Goal: Transaction & Acquisition: Purchase product/service

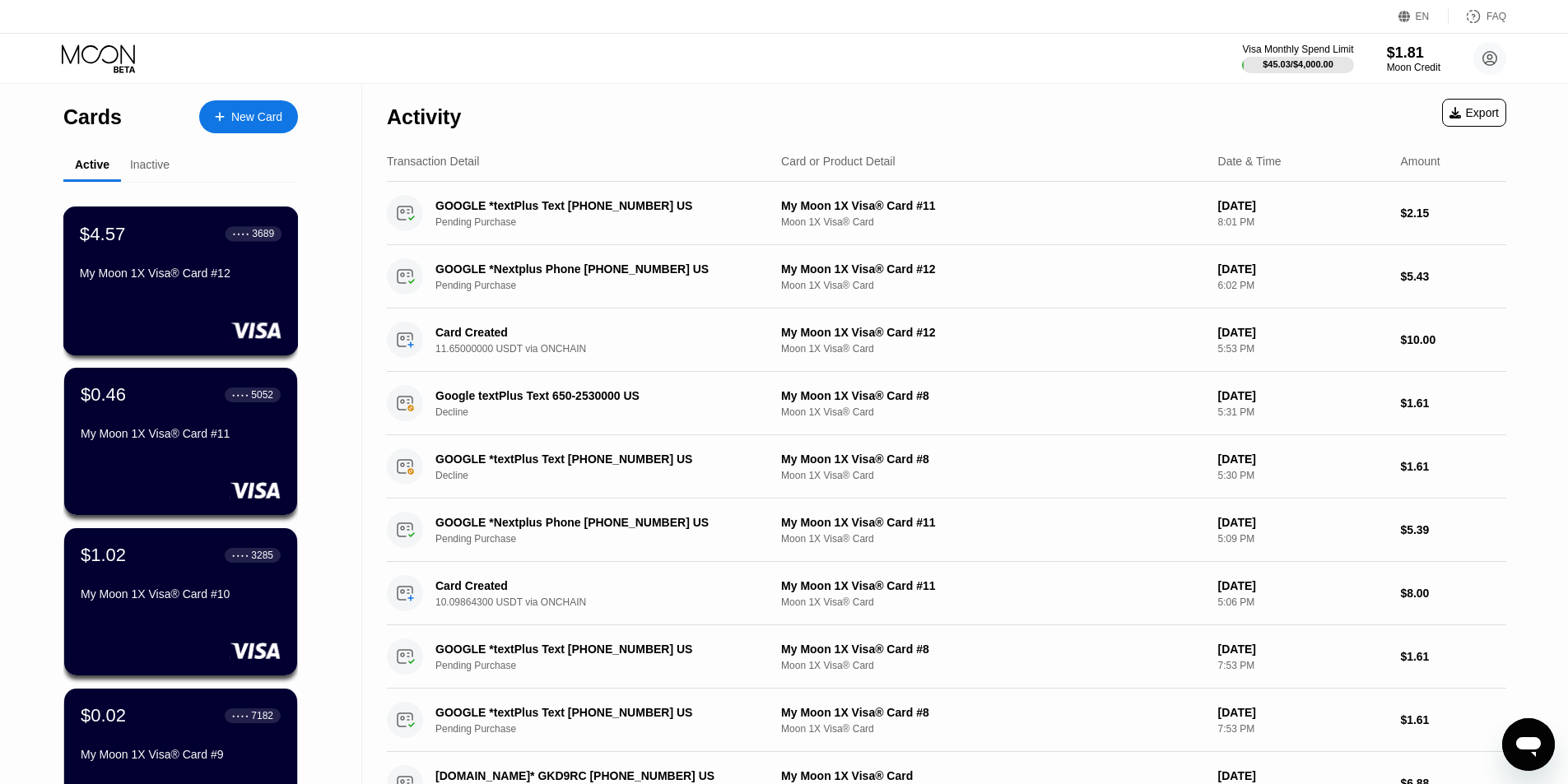
click at [166, 319] on div "$4.57 ● ● ● ● 3689 My Moon 1X Visa® Card #12" at bounding box center [181, 280] width 236 height 149
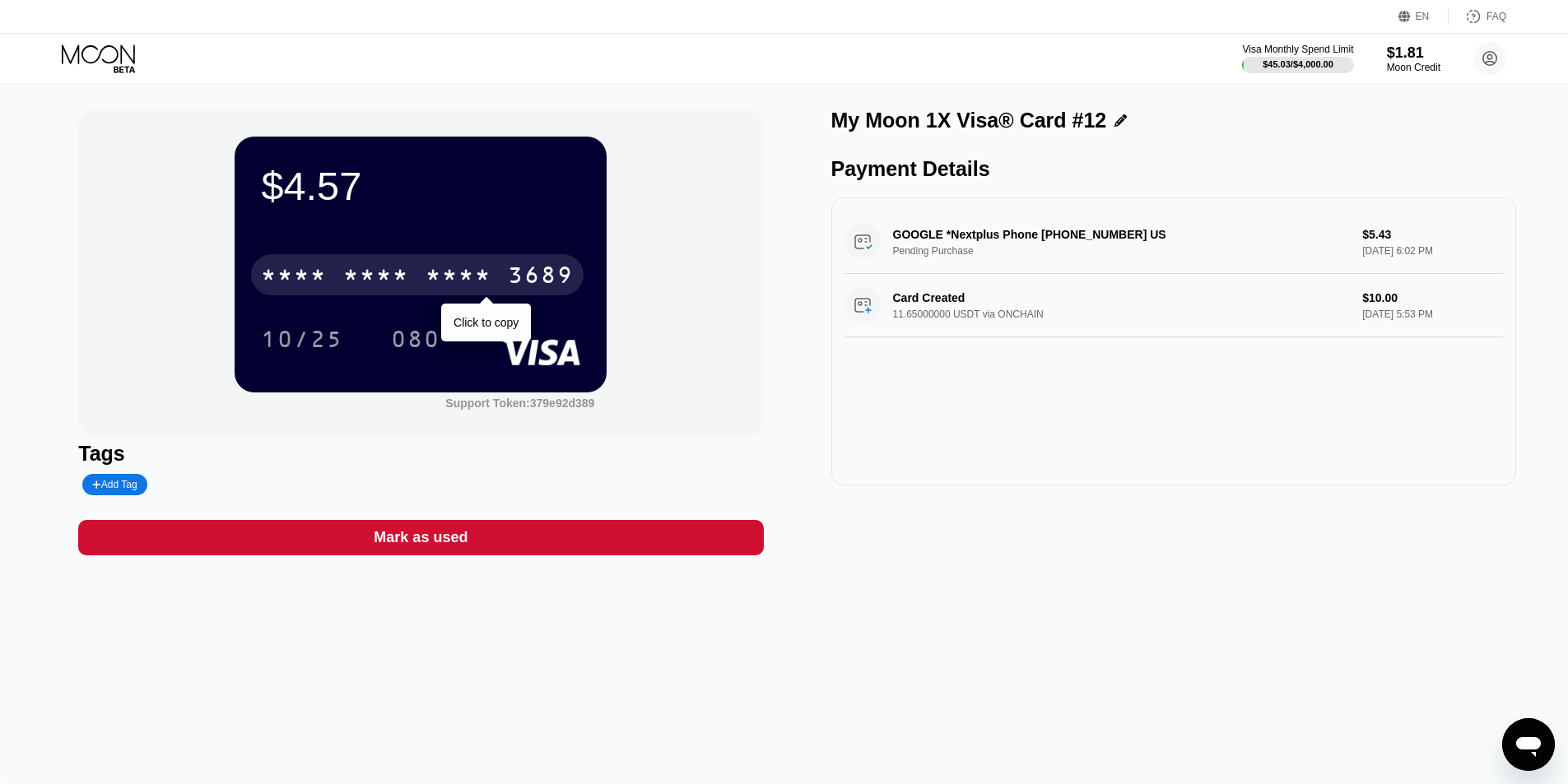
click at [497, 280] on div "* * * * * * * * * * * * 3689" at bounding box center [417, 275] width 332 height 41
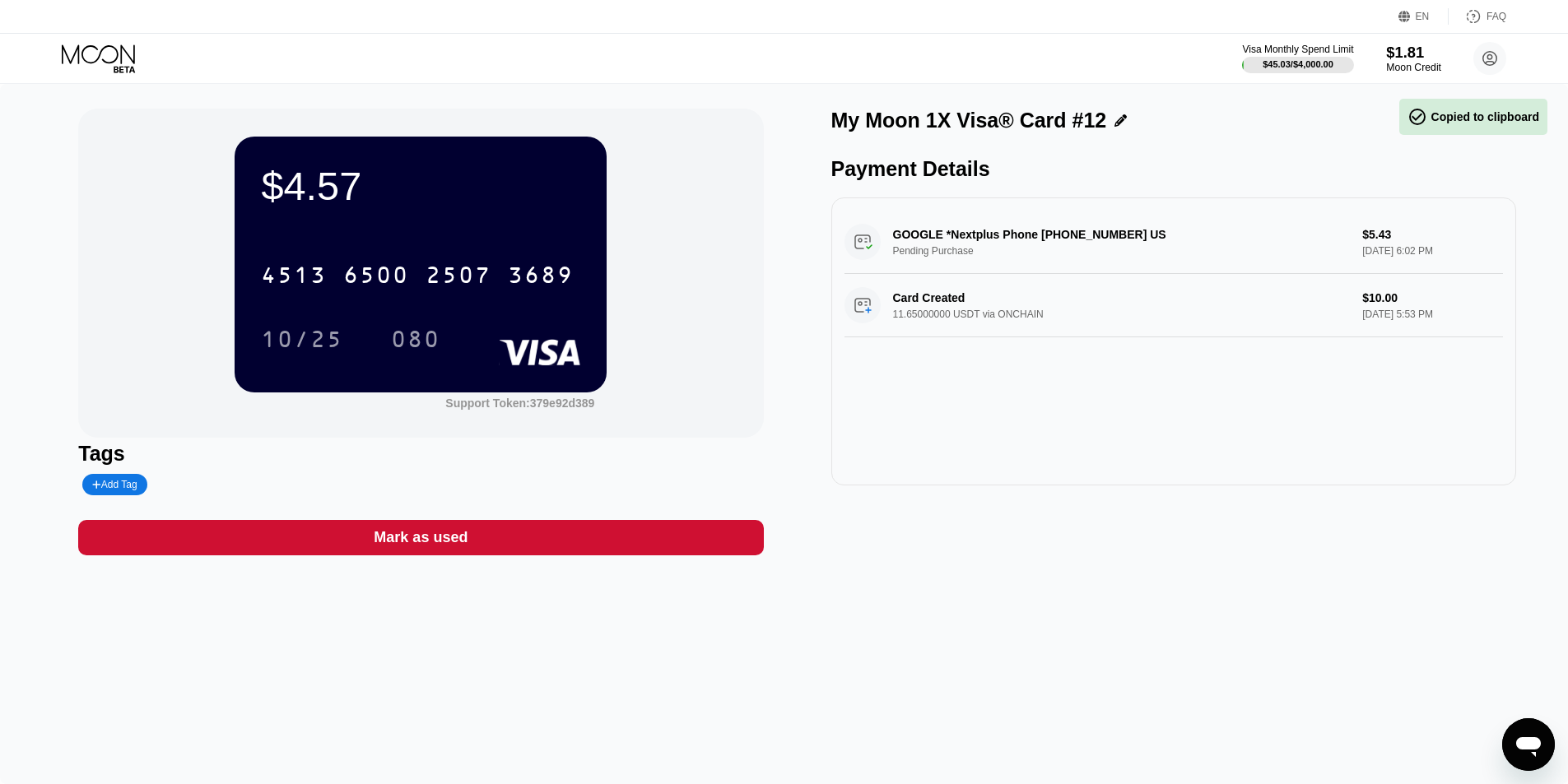
click at [1395, 65] on div "Moon Credit" at bounding box center [1414, 67] width 55 height 12
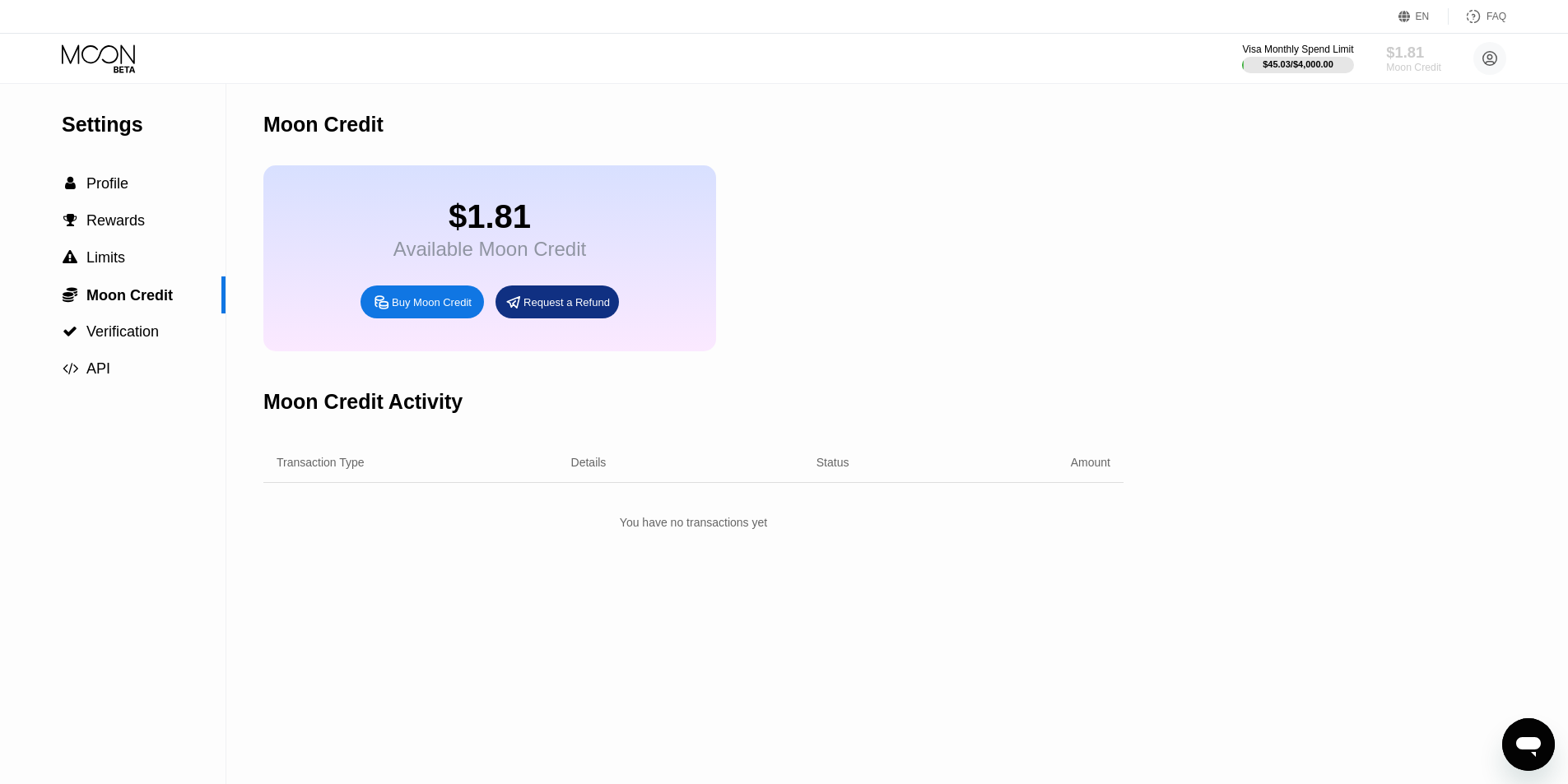
click at [1399, 66] on div "Moon Credit" at bounding box center [1414, 67] width 55 height 12
click at [437, 254] on div "Available Moon Credit" at bounding box center [490, 249] width 193 height 23
click at [427, 310] on div "Buy Moon Credit" at bounding box center [431, 303] width 79 height 14
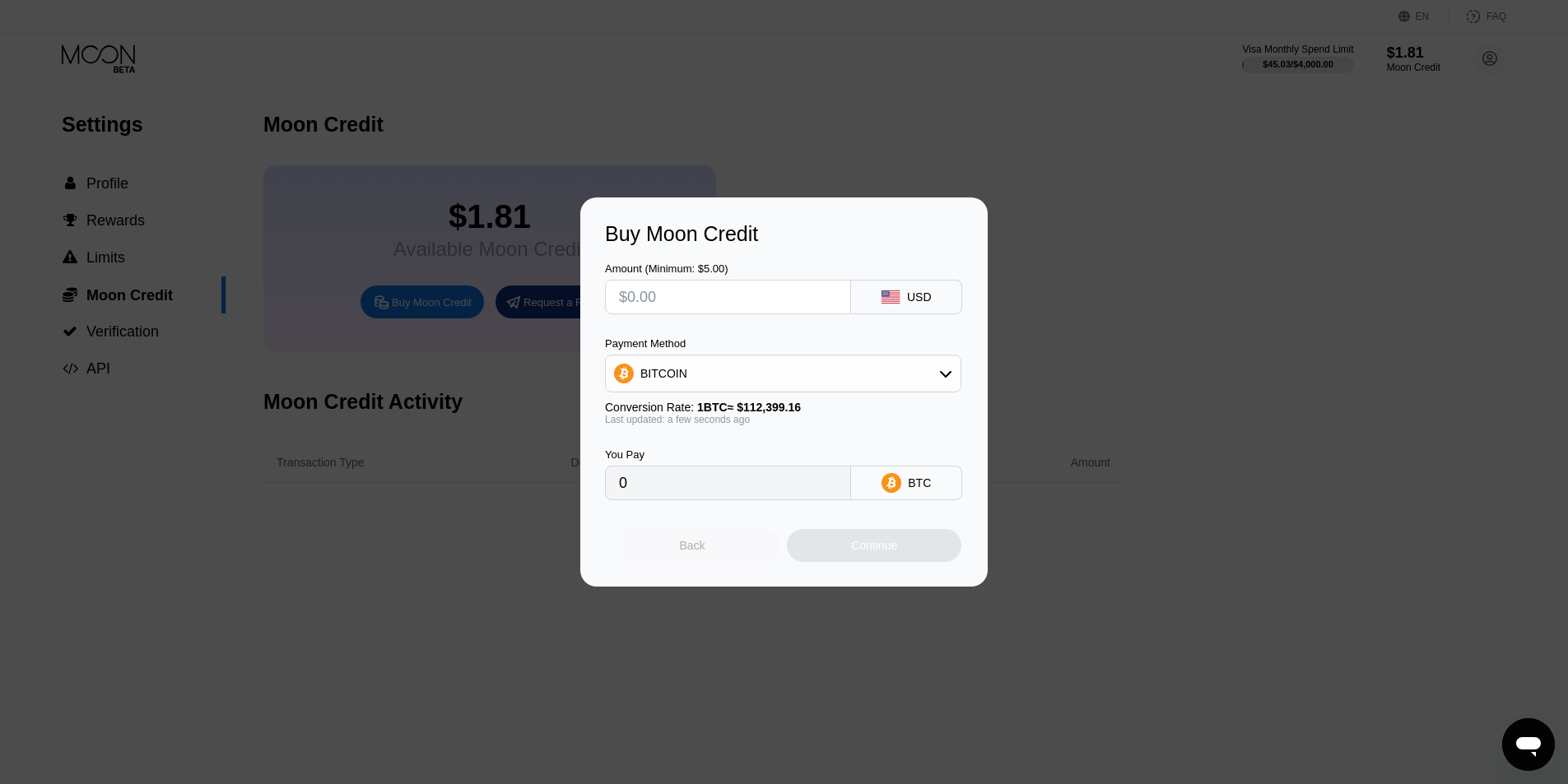
click at [691, 562] on div "Back" at bounding box center [691, 546] width 174 height 33
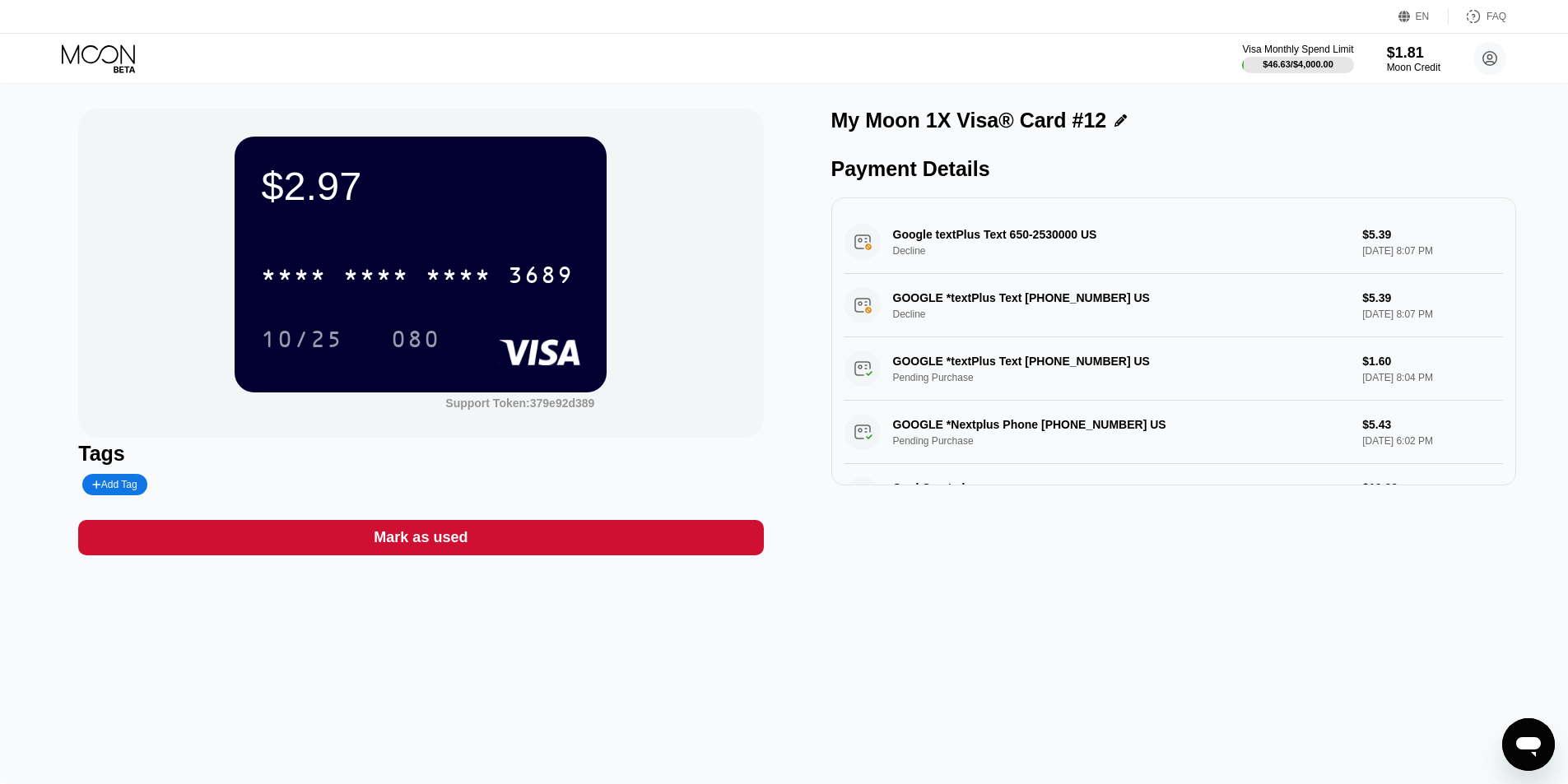
click at [1152, 244] on div "Google textPlus Text 650-2530000 US Decline $5.39 Aug 20, 2025 8:07 PM" at bounding box center [1173, 242] width 658 height 63
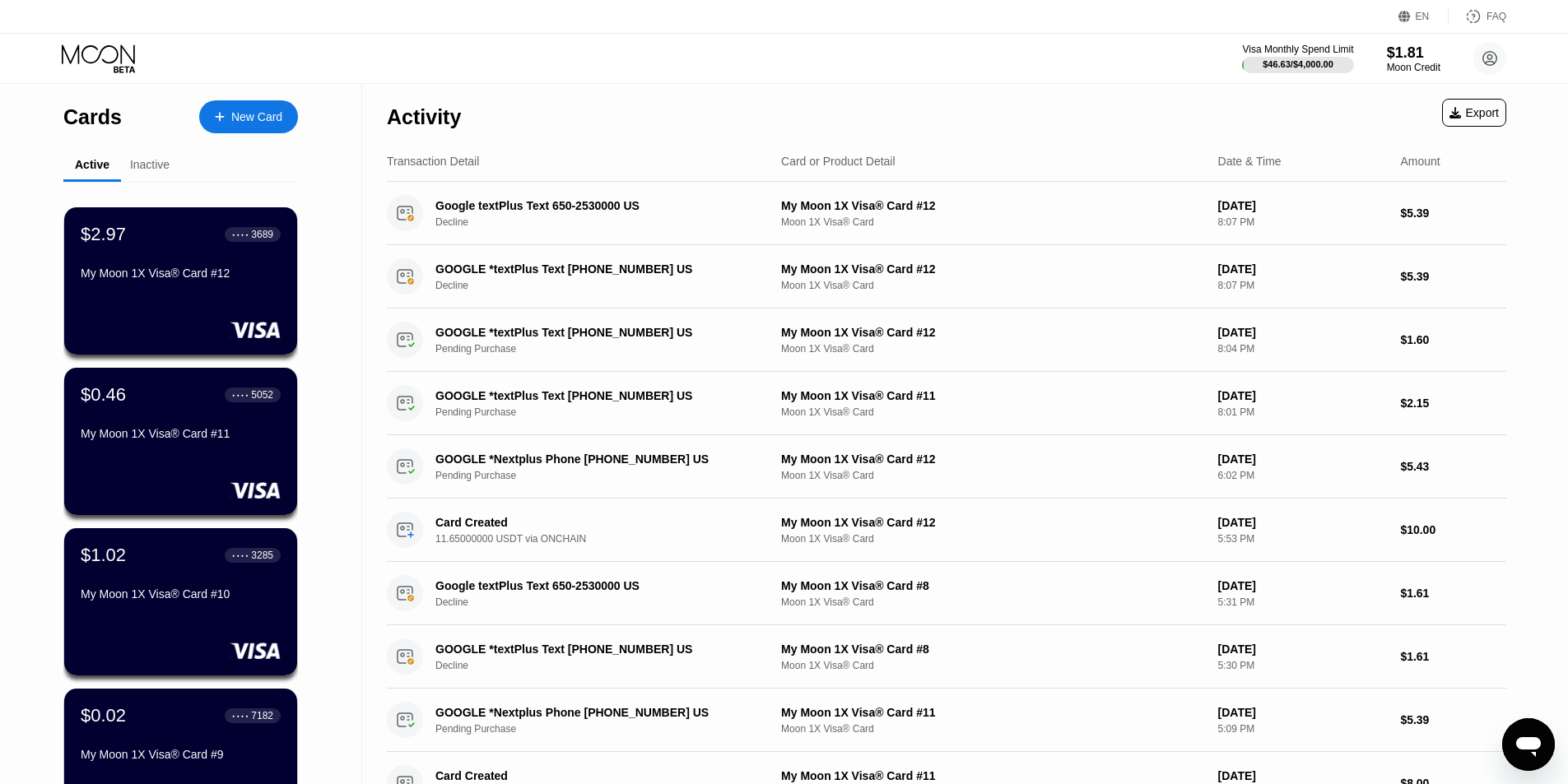
click at [263, 106] on div "New Card" at bounding box center [248, 116] width 99 height 33
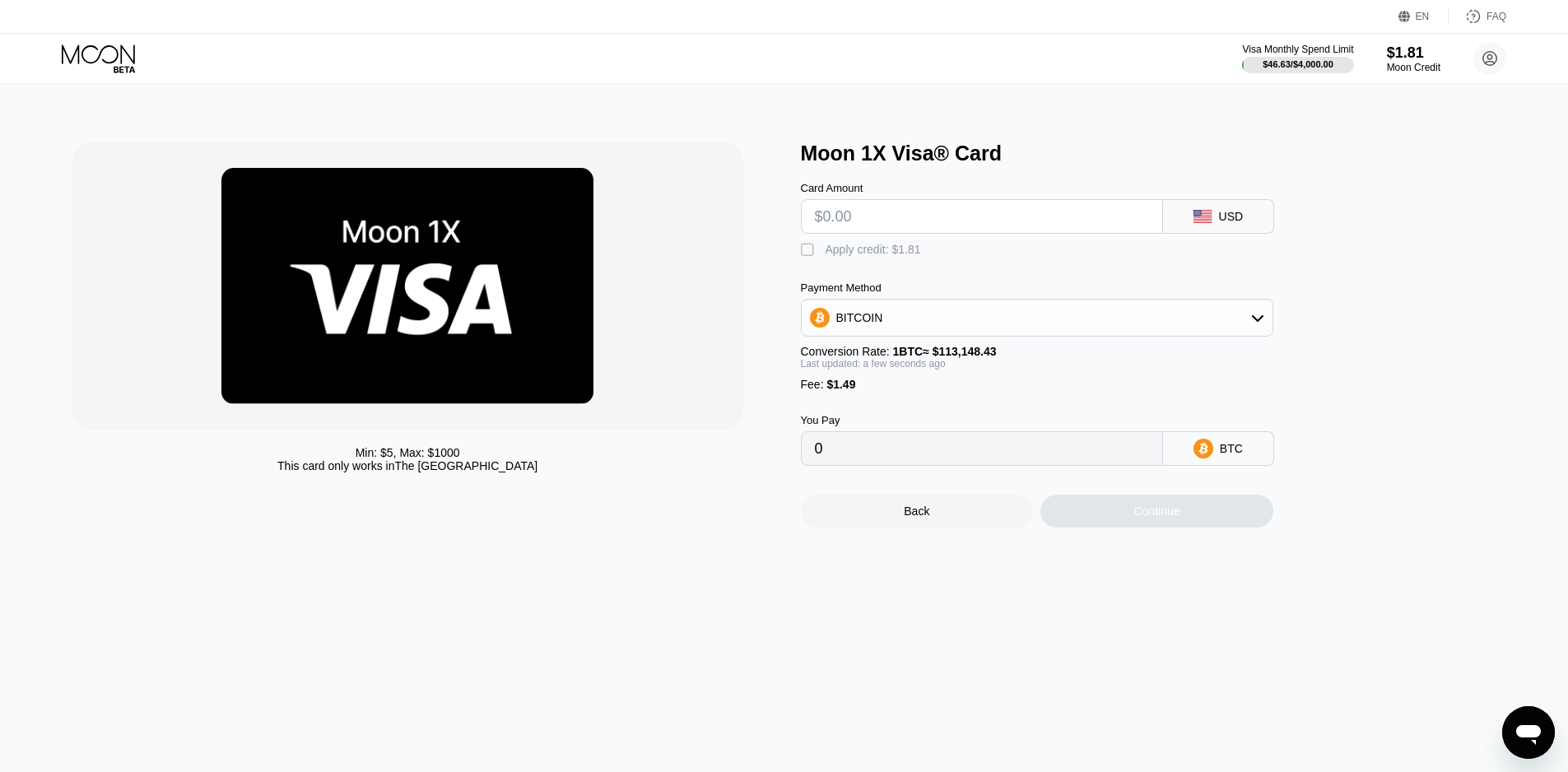
click at [868, 221] on input "text" at bounding box center [982, 216] width 334 height 33
type input "$12"
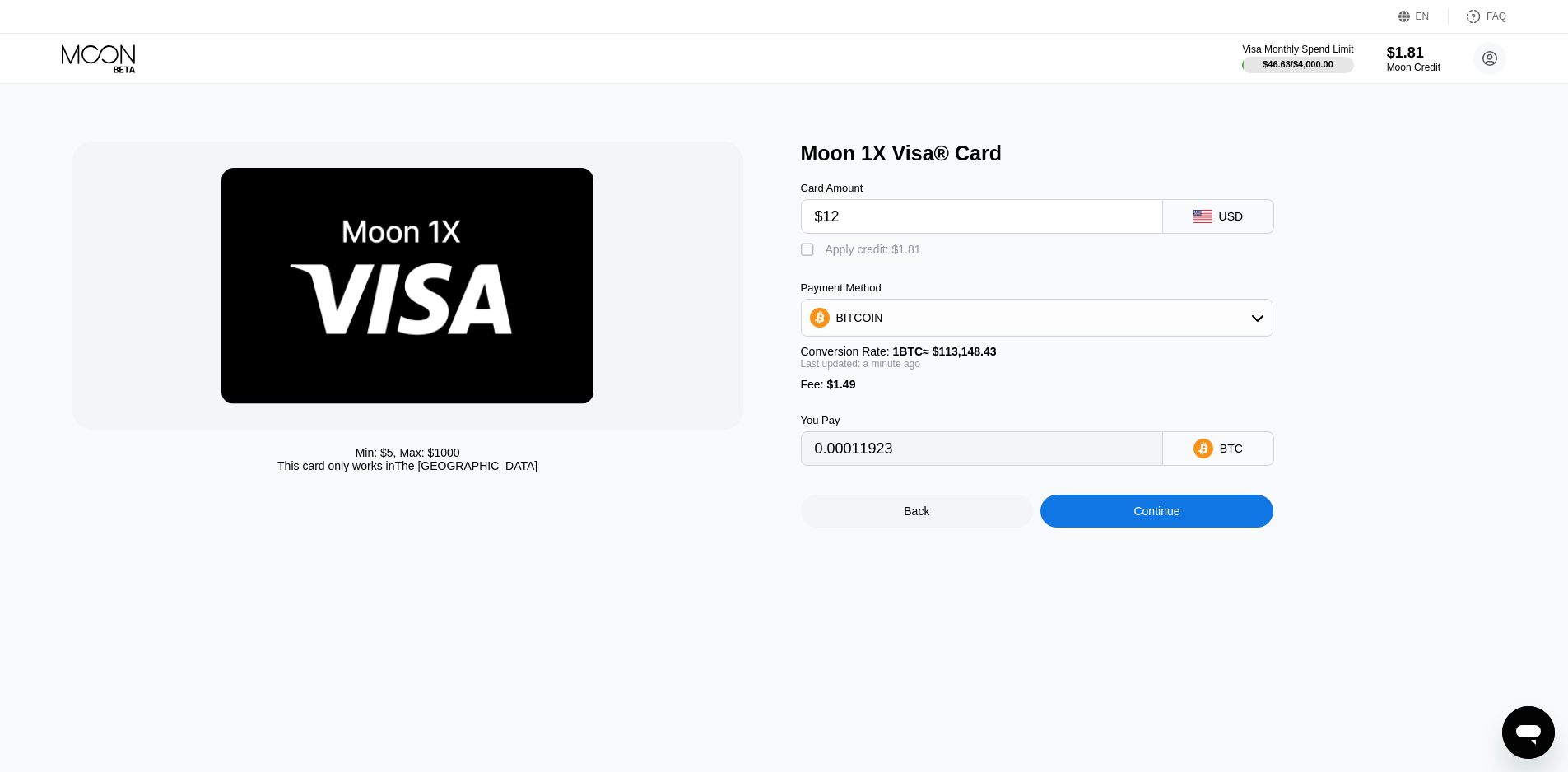
type input "0.00011923"
type input "$121"
type input "0.00108257"
type input "$12"
type input "0.00011923"
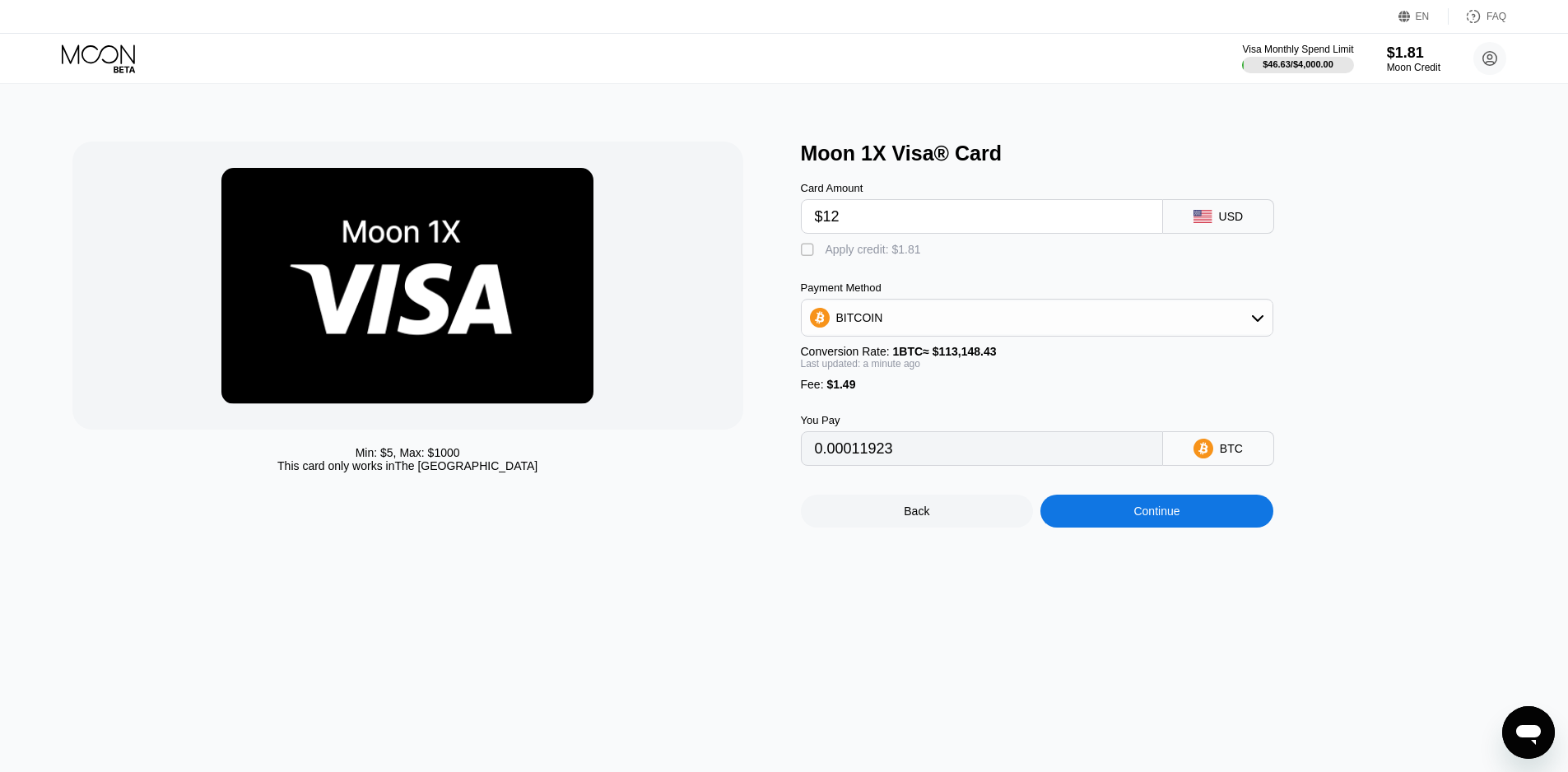
type input "$12"
click at [880, 327] on div "BITCOIN" at bounding box center [1037, 317] width 471 height 33
drag, startPoint x: 888, startPoint y: 406, endPoint x: 894, endPoint y: 452, distance: 46.4
click at [888, 405] on span "USDT on TRON" at bounding box center [881, 399] width 83 height 13
type input "13.63"
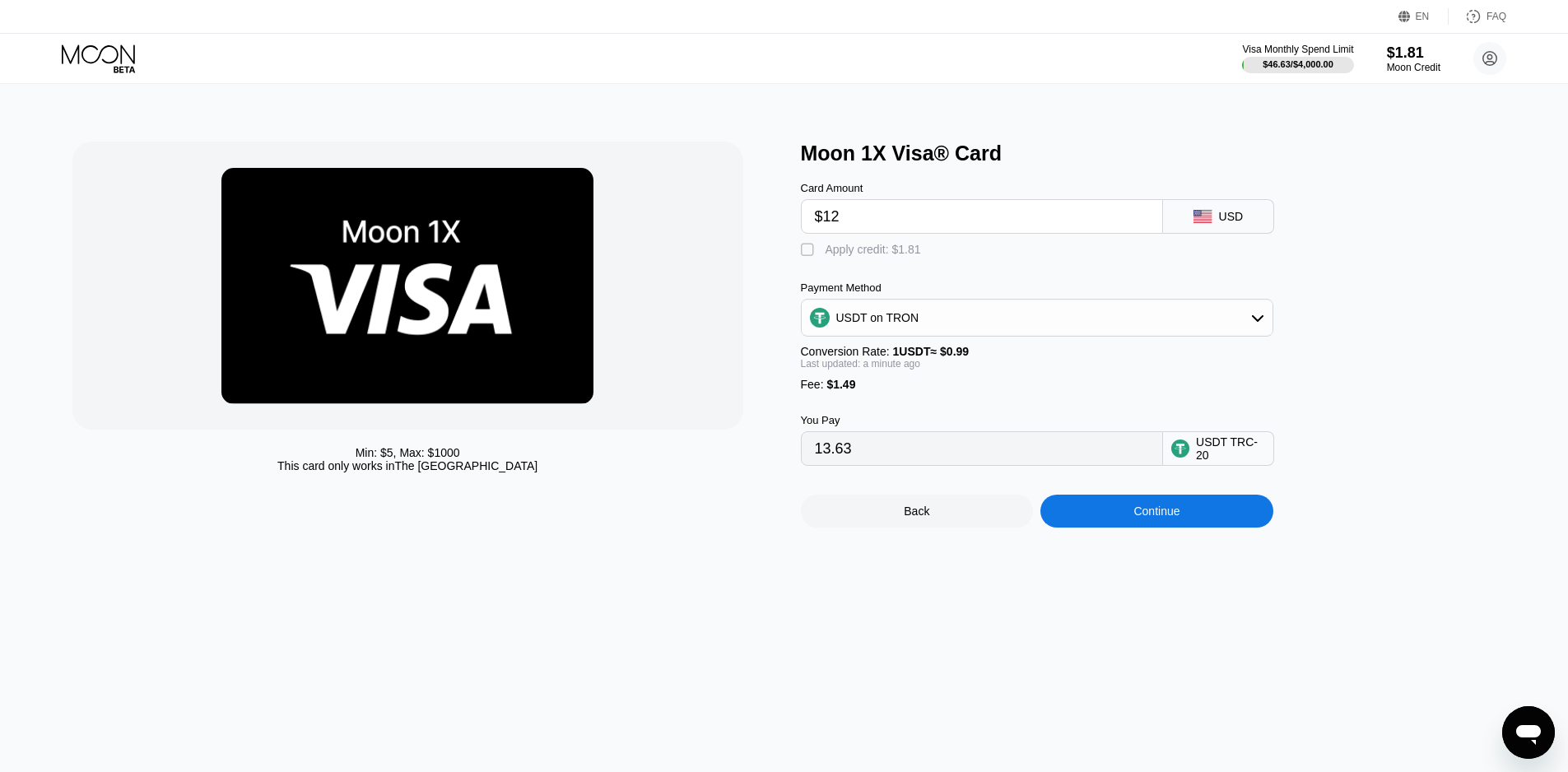
click at [1115, 526] on div "Continue" at bounding box center [1156, 511] width 233 height 33
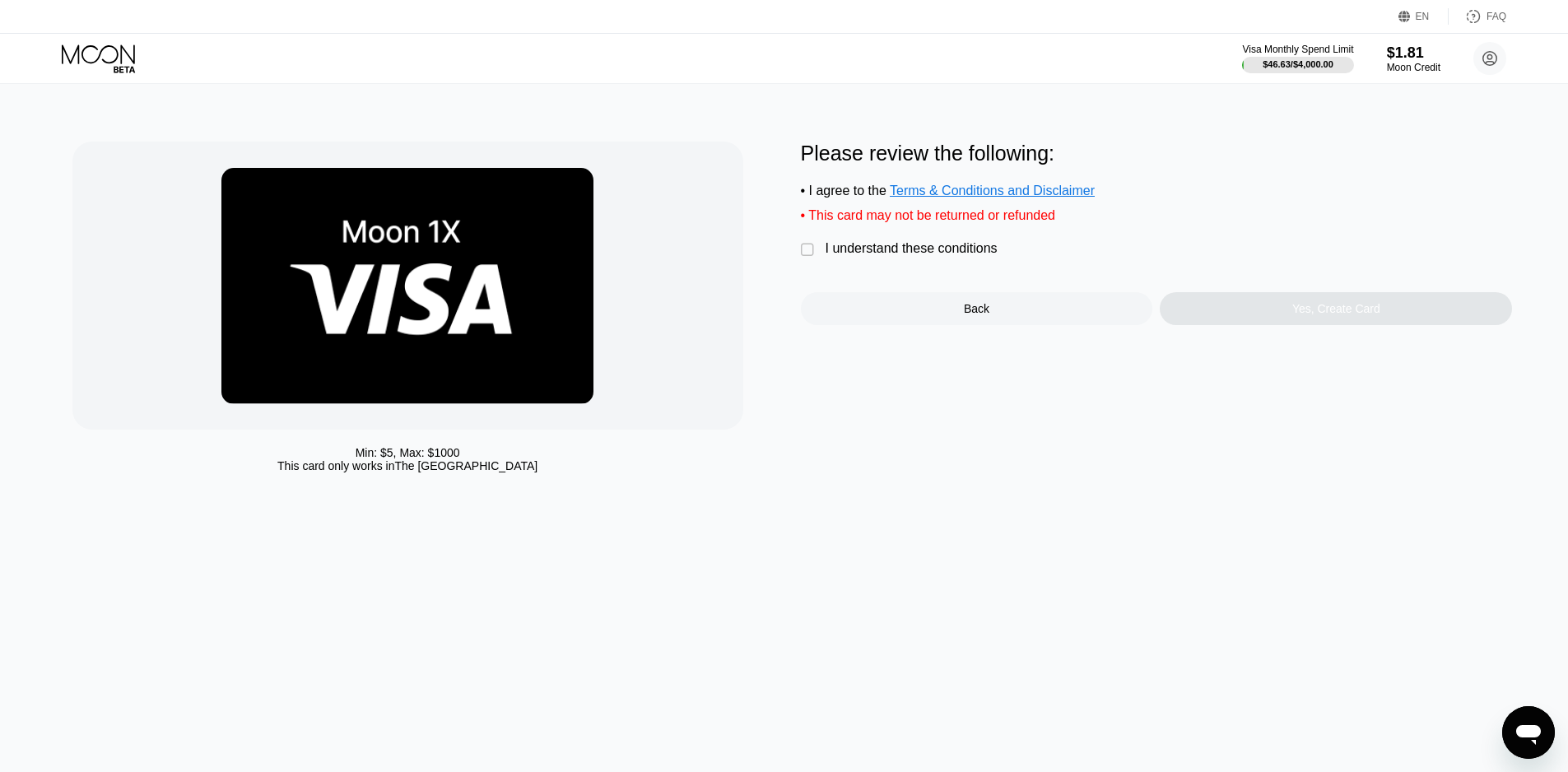
click at [809, 258] on div "" at bounding box center [809, 250] width 16 height 16
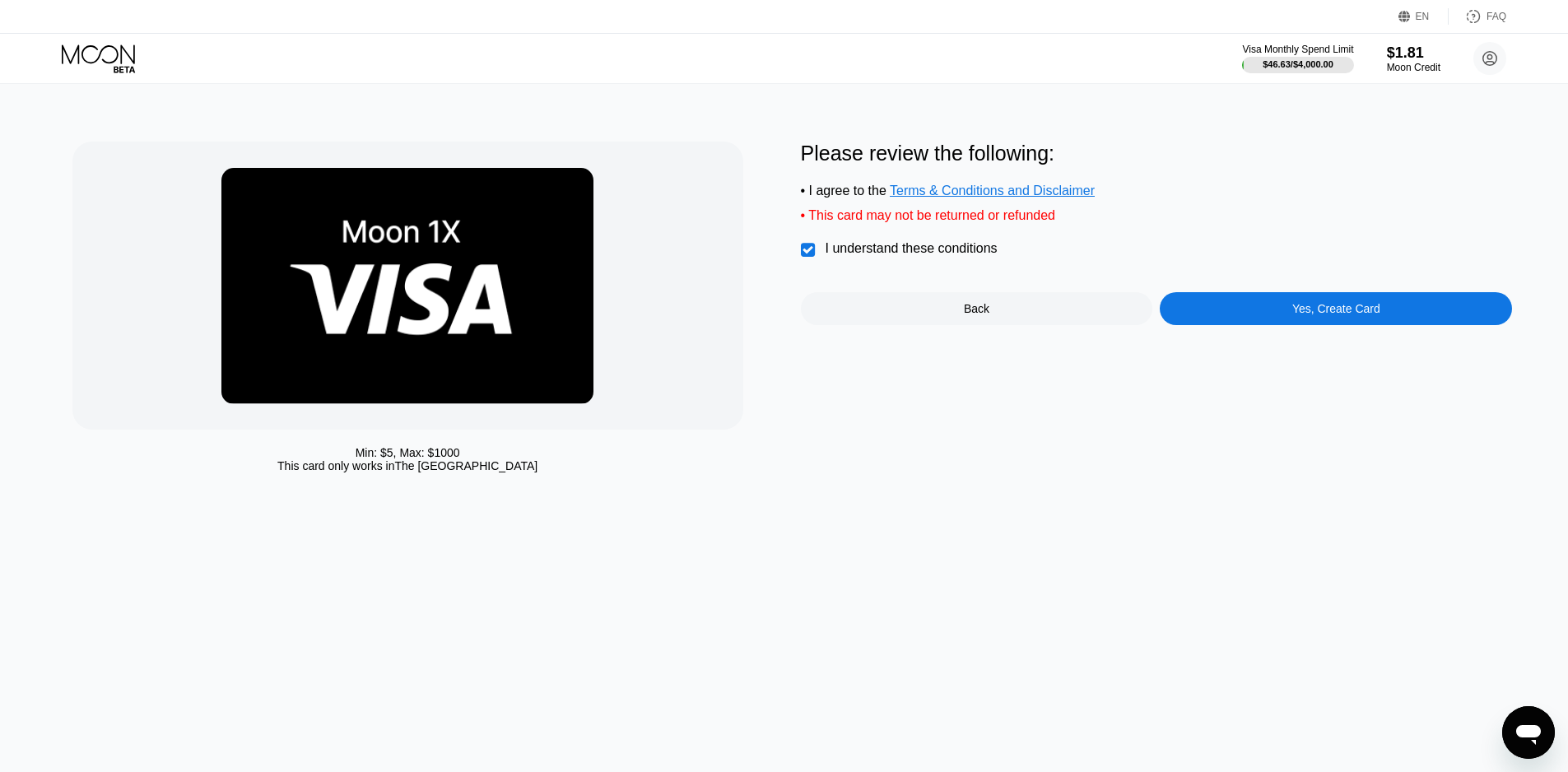
click at [1291, 323] on div "Yes, Create Card" at bounding box center [1336, 308] width 353 height 33
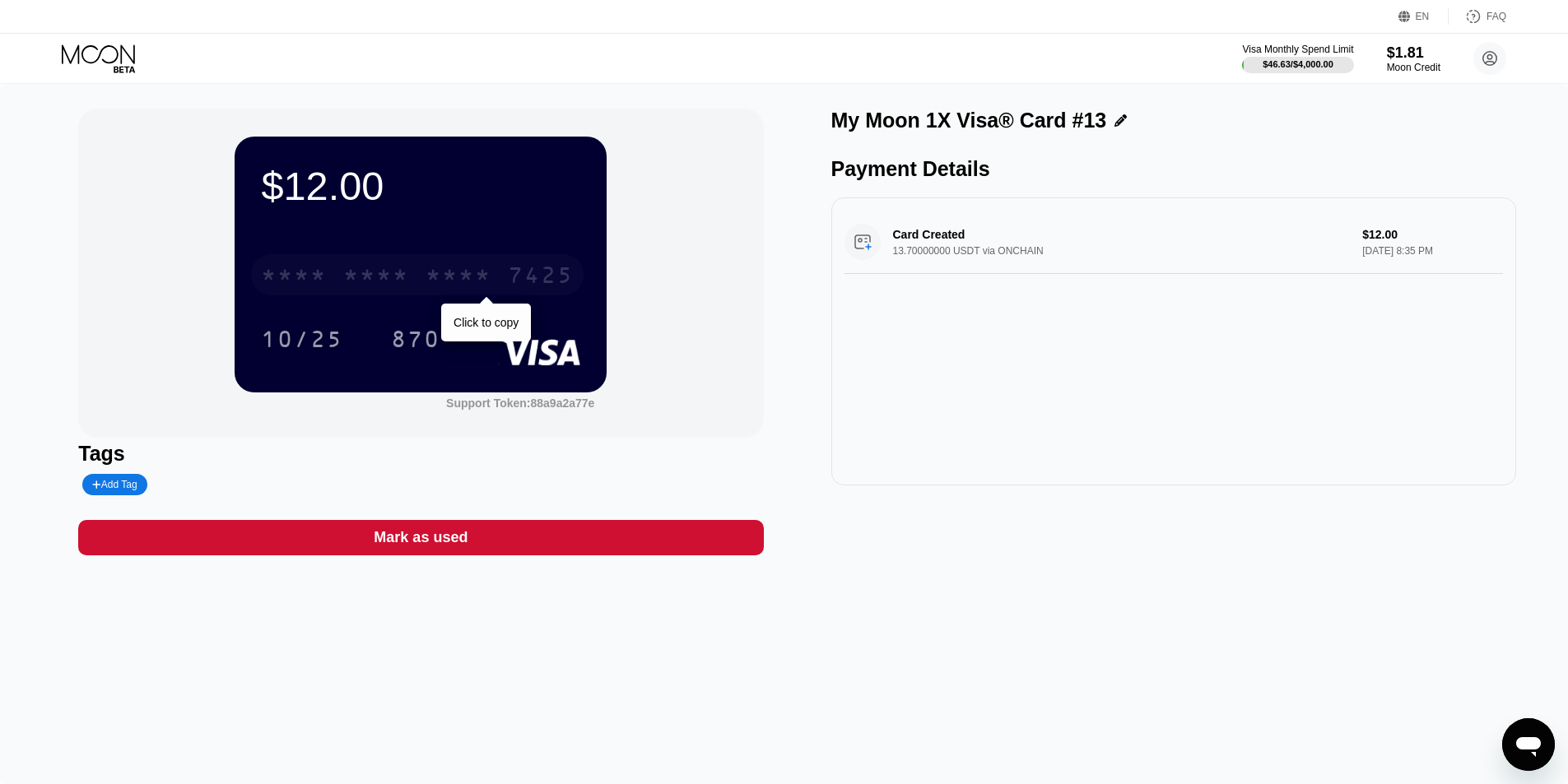
click at [374, 281] on div "* * * *" at bounding box center [376, 277] width 66 height 26
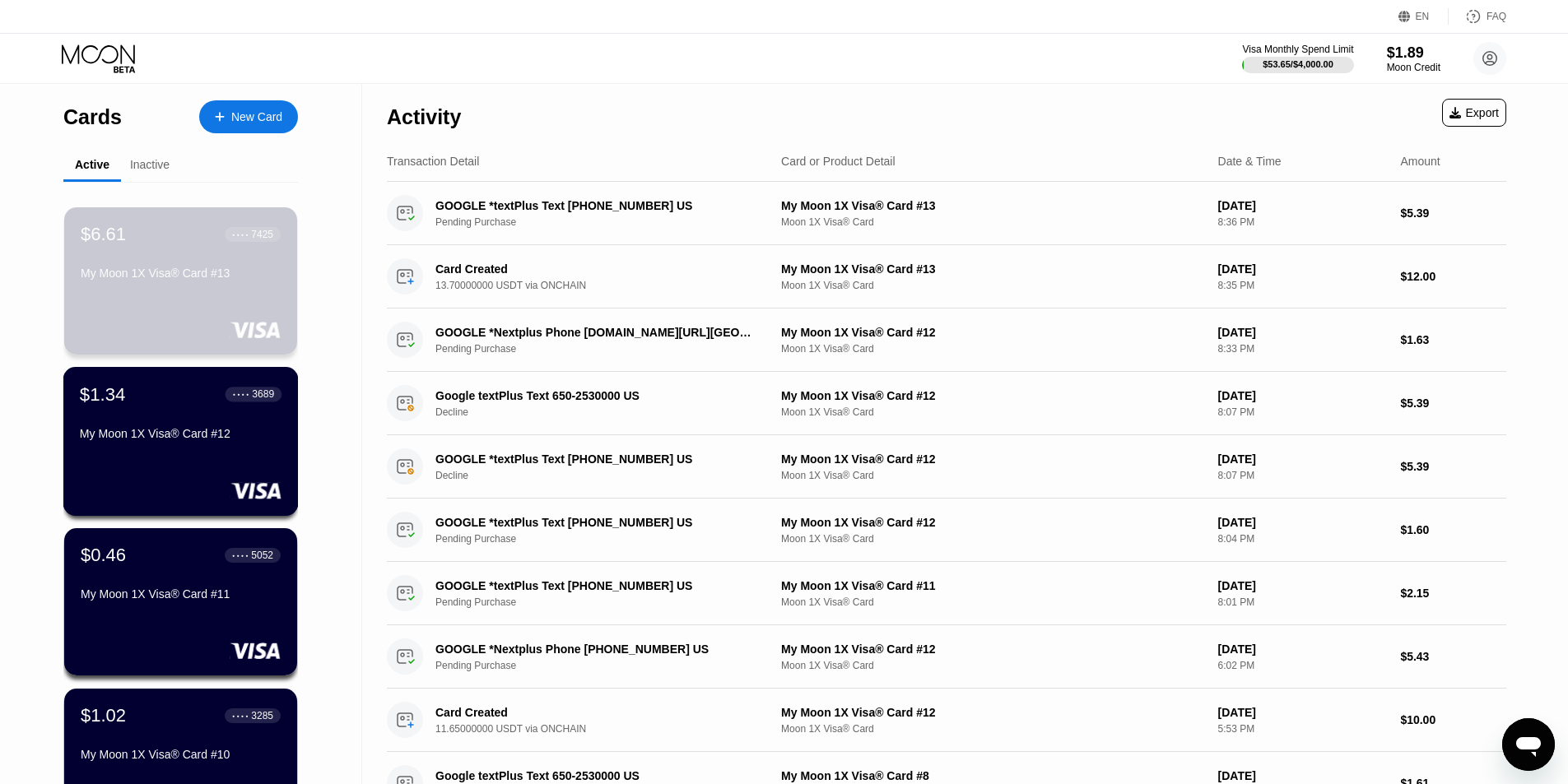
drag, startPoint x: 201, startPoint y: 268, endPoint x: 229, endPoint y: 497, distance: 230.7
click at [229, 497] on div "$6.61 ● ● ● ● 7425 My Moon 1X Visa® Card #13 $1.34 ● ● ● ● 3689 My Moon 1X Visa…" at bounding box center [180, 626] width 235 height 888
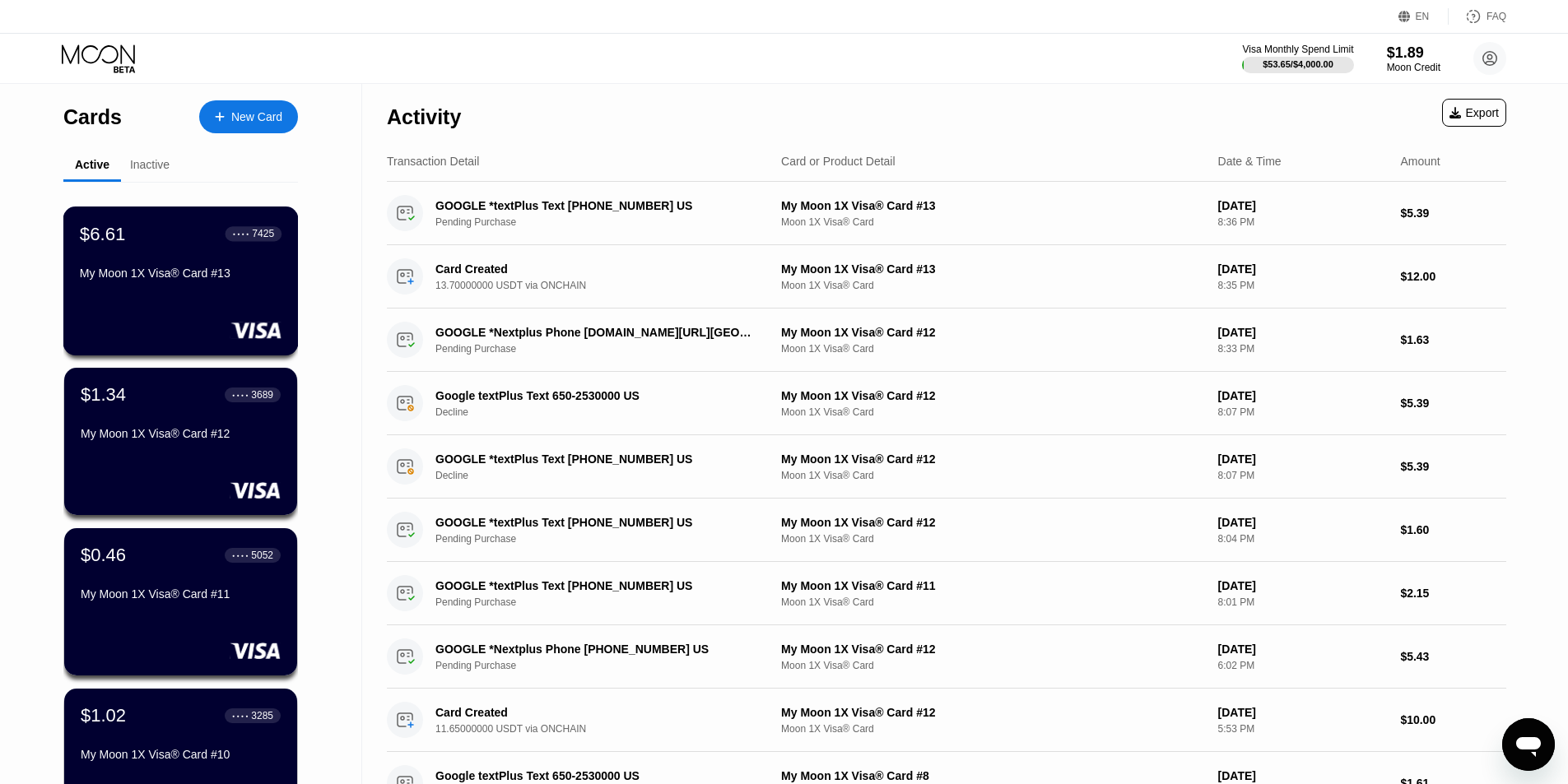
drag, startPoint x: 208, startPoint y: 313, endPoint x: 193, endPoint y: 279, distance: 37.2
click at [193, 279] on div "My Moon 1X Visa® Card #13" at bounding box center [180, 273] width 202 height 13
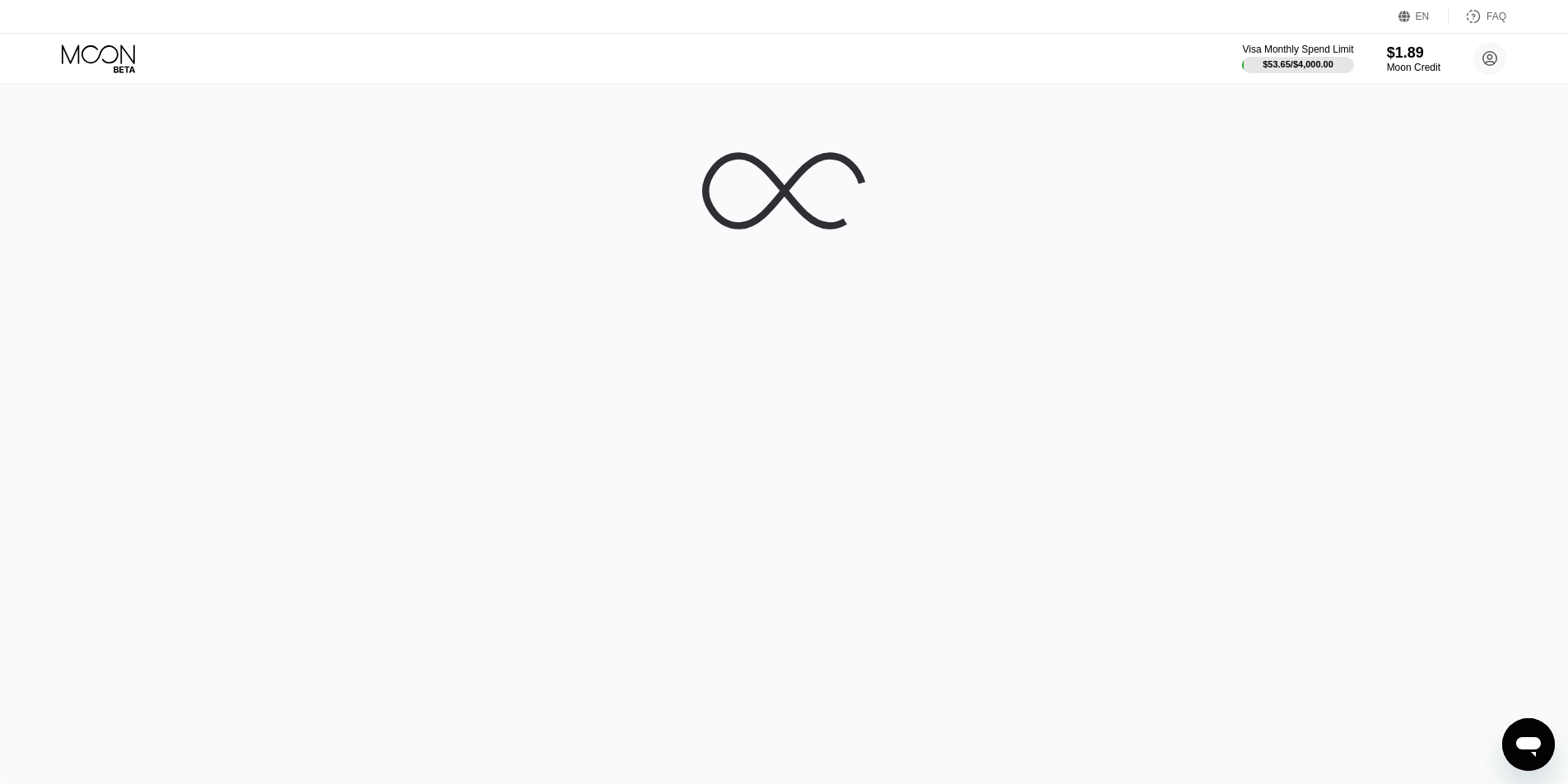
click at [193, 279] on div at bounding box center [784, 434] width 1568 height 700
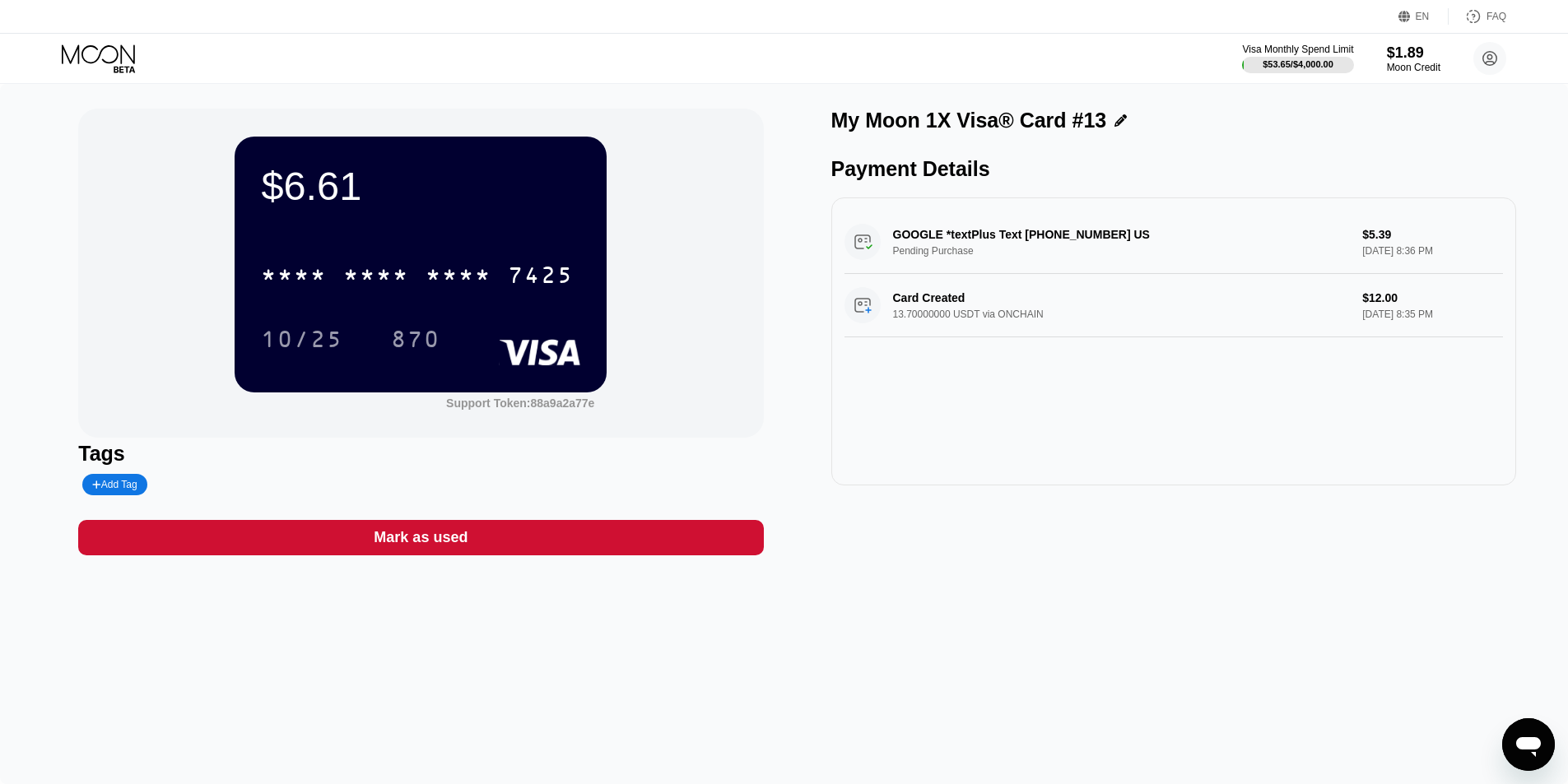
click at [1114, 123] on icon at bounding box center [1121, 121] width 13 height 13
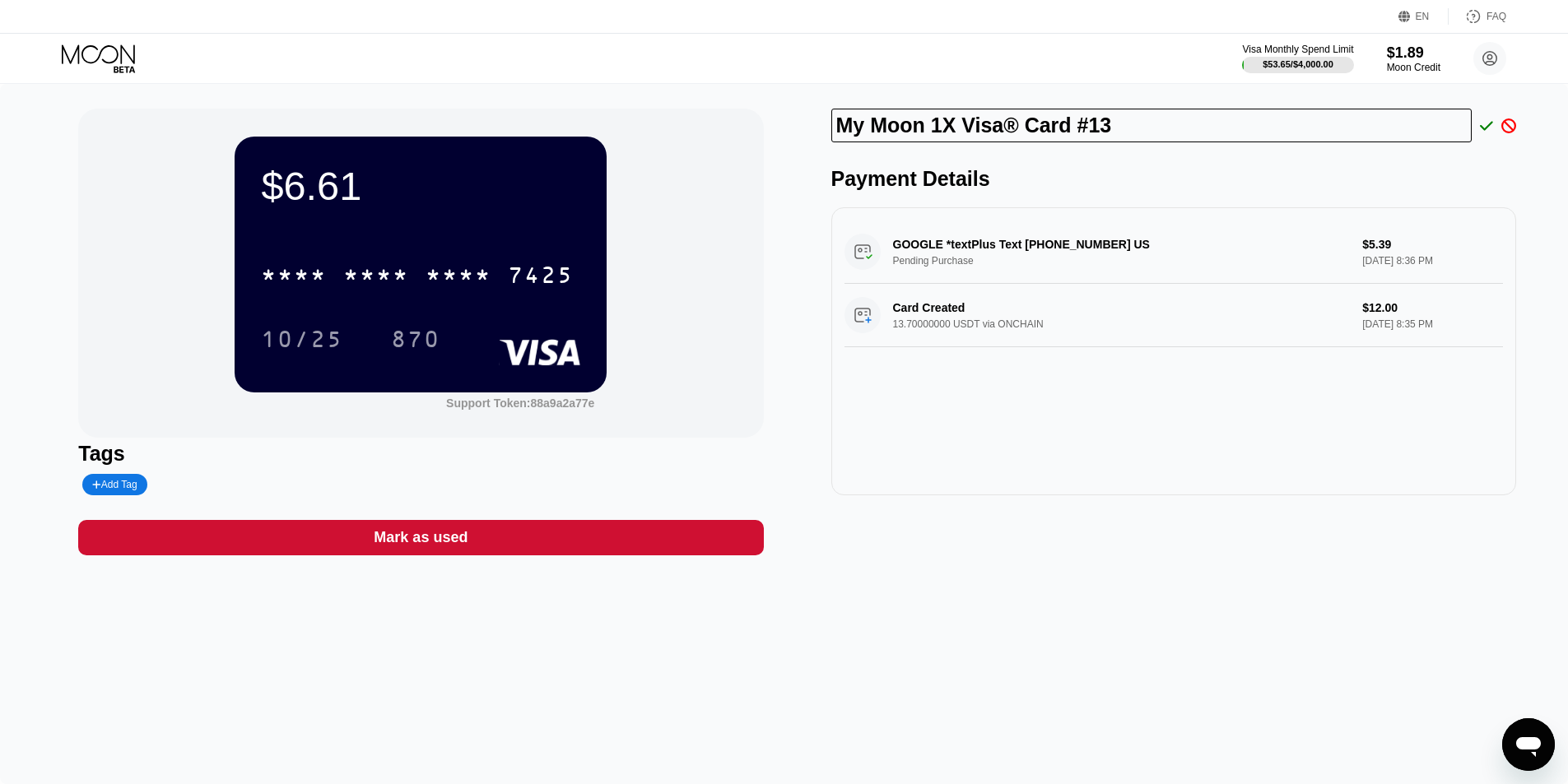
drag, startPoint x: 1119, startPoint y: 125, endPoint x: 822, endPoint y: 129, distance: 297.0
click at [822, 129] on div "$6.61 * * * * * * * * * * * * 7425 10/25 870 Support Token: 88a9a2a77e Tags Add…" at bounding box center [784, 332] width 1412 height 447
click at [1022, 126] on input "My Moon 1X Visa® Card #13" at bounding box center [1152, 126] width 641 height 34
drag, startPoint x: 1104, startPoint y: 128, endPoint x: 802, endPoint y: 125, distance: 302.0
click at [802, 125] on div "$6.61 * * * * * * * * * * * * 7425 10/25 870 Support Token: 88a9a2a77e Tags Add…" at bounding box center [784, 332] width 1412 height 447
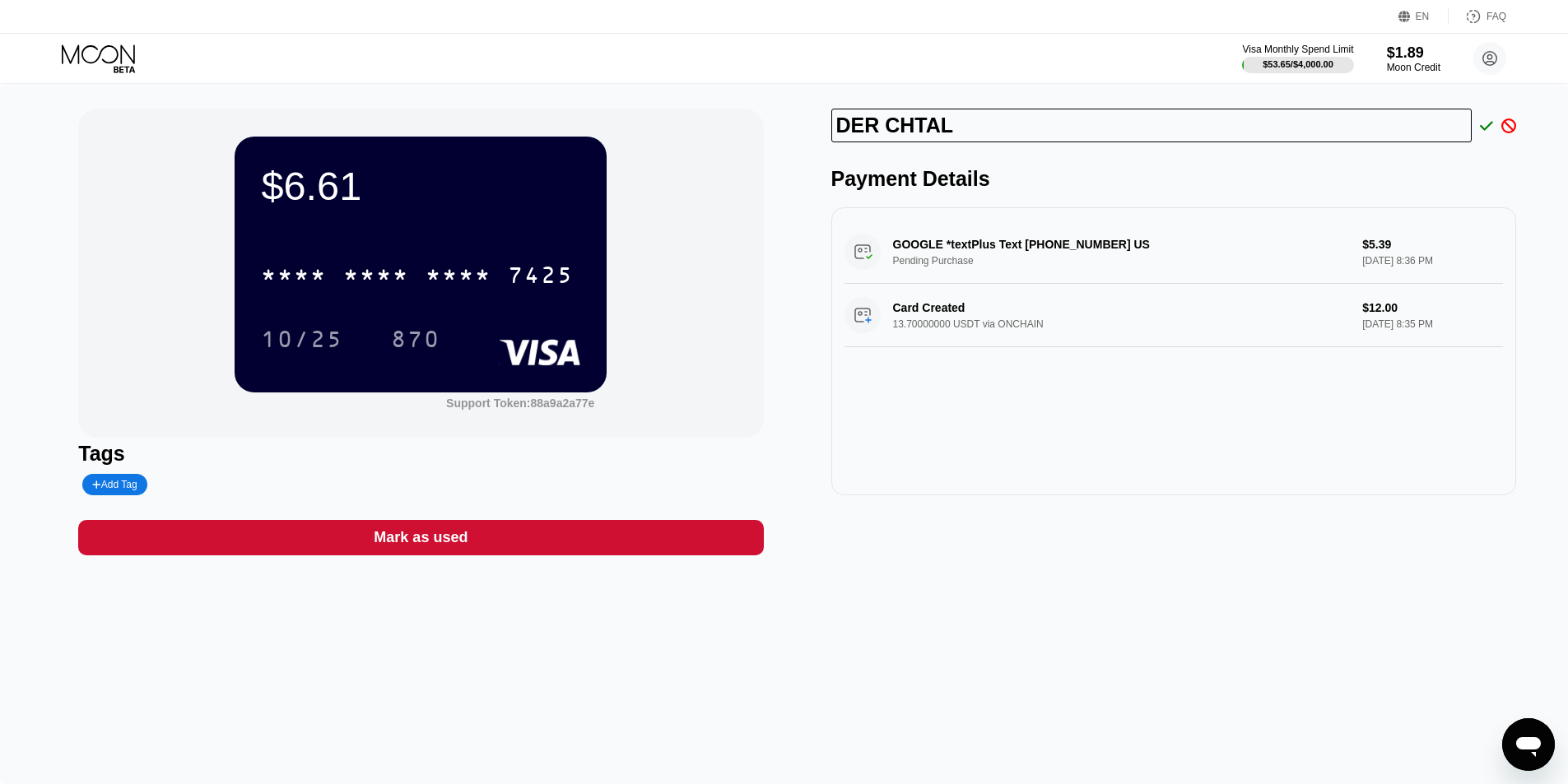
type input "DER CHTAL"
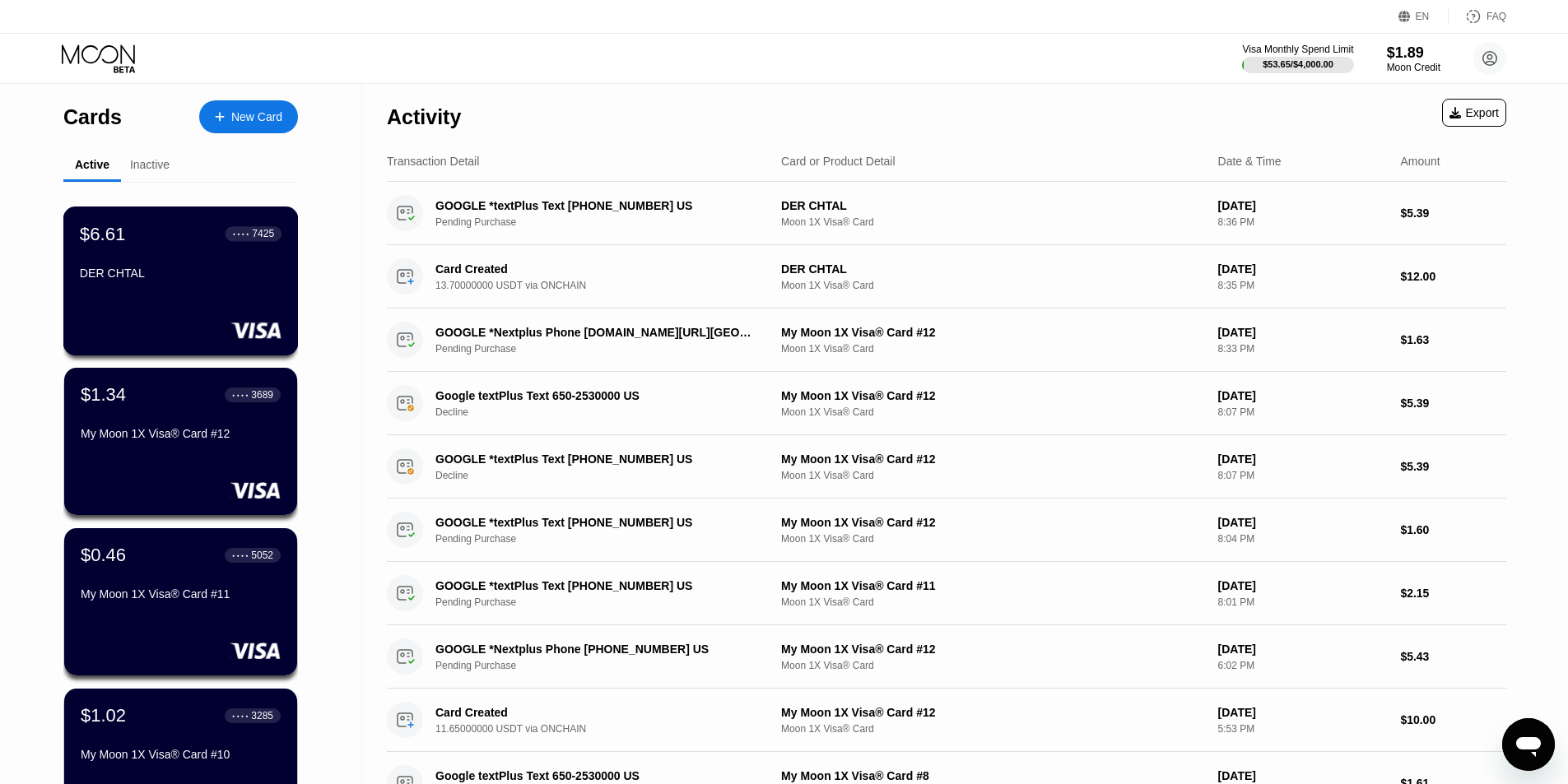
click at [171, 279] on div "DER CHTAL" at bounding box center [180, 273] width 202 height 13
